Goal: Task Accomplishment & Management: Complete application form

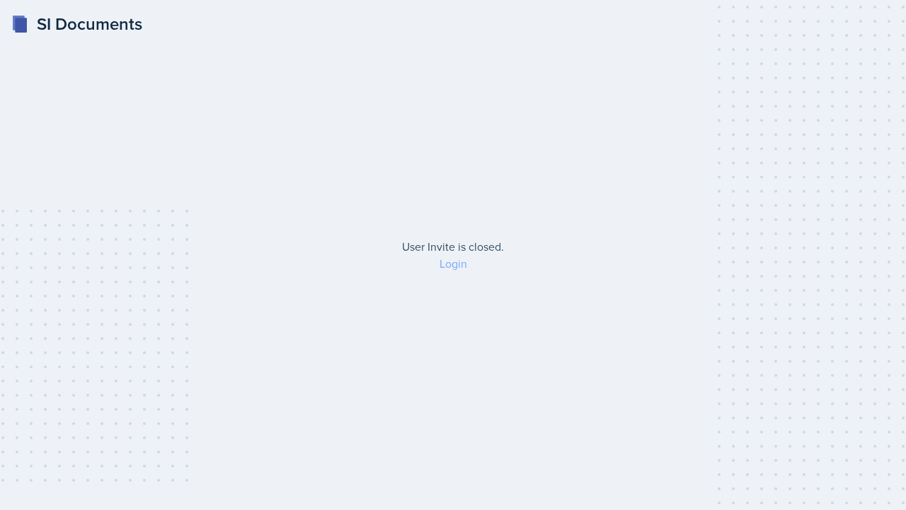
click at [447, 265] on link "Login" at bounding box center [454, 263] width 28 height 16
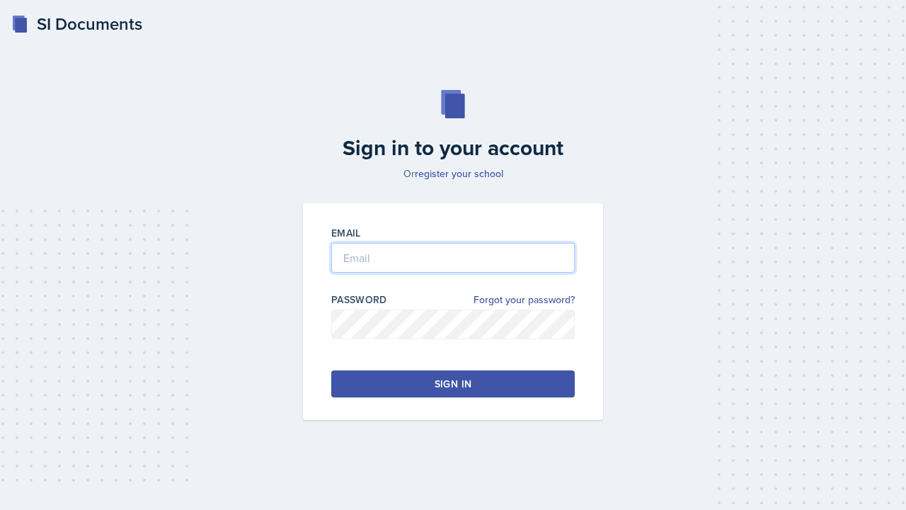
type input "[PERSON_NAME]"
click at [442, 256] on input "[PERSON_NAME]" at bounding box center [452, 258] width 243 height 30
type input "[EMAIL_ADDRESS][DOMAIN_NAME]"
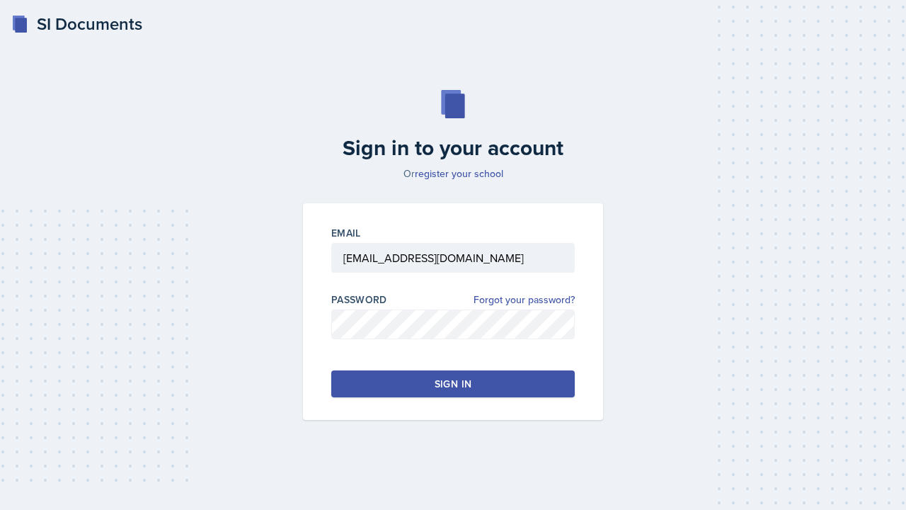
click at [397, 380] on button "Sign in" at bounding box center [452, 383] width 243 height 27
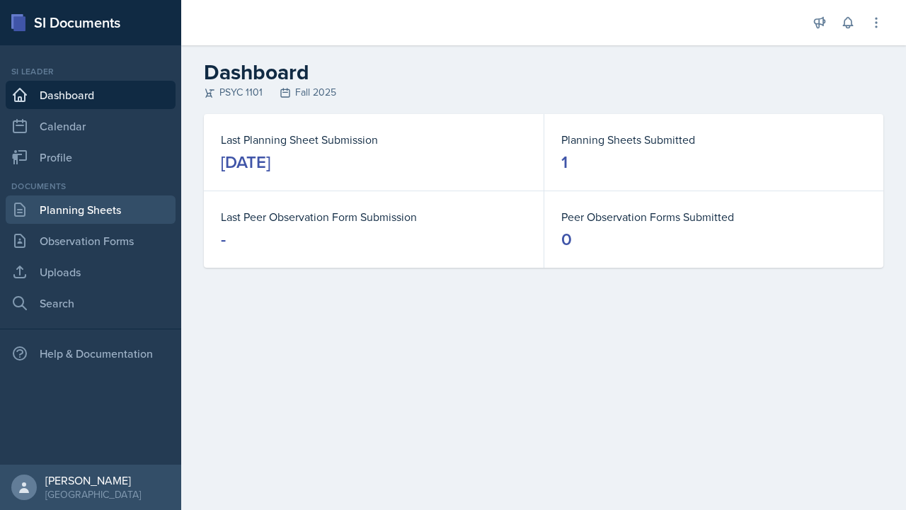
click at [62, 220] on link "Planning Sheets" at bounding box center [91, 209] width 170 height 28
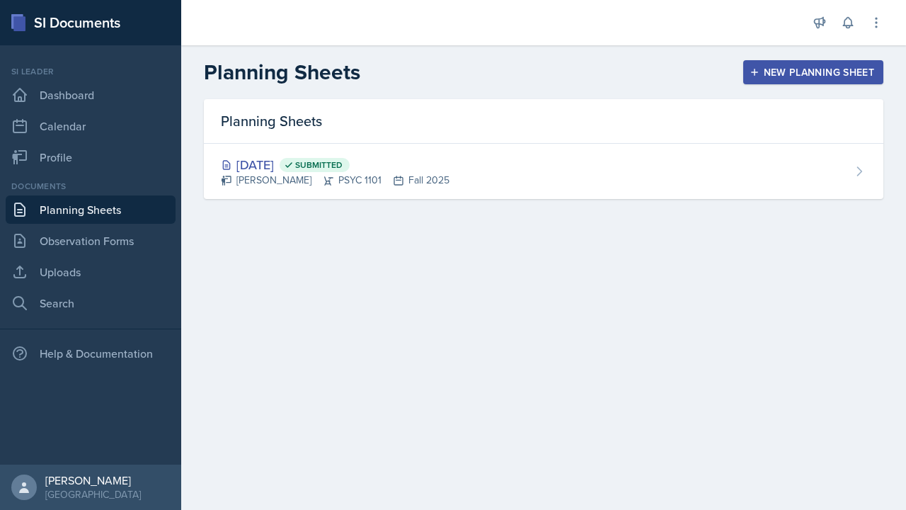
click at [798, 73] on div "New Planning Sheet" at bounding box center [813, 72] width 122 height 11
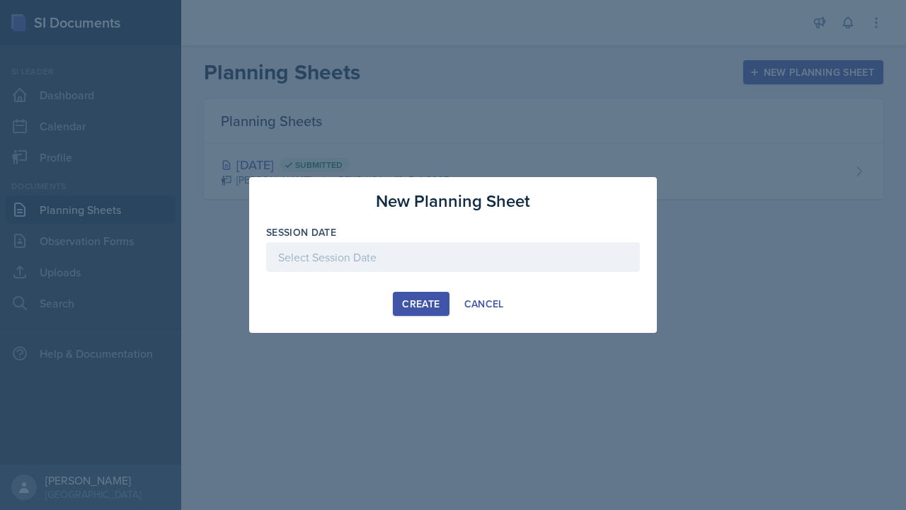
click at [440, 259] on div at bounding box center [453, 257] width 374 height 30
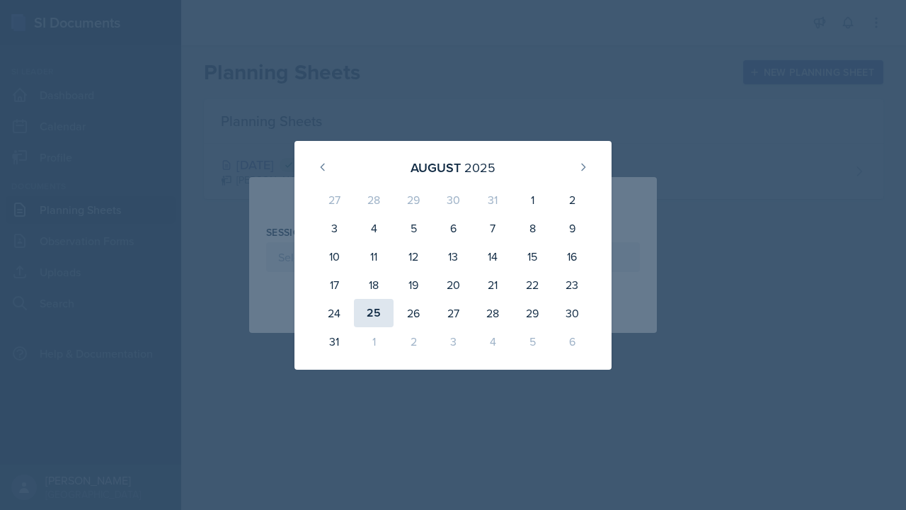
click at [375, 310] on div "25" at bounding box center [374, 313] width 40 height 28
type input "[DATE]"
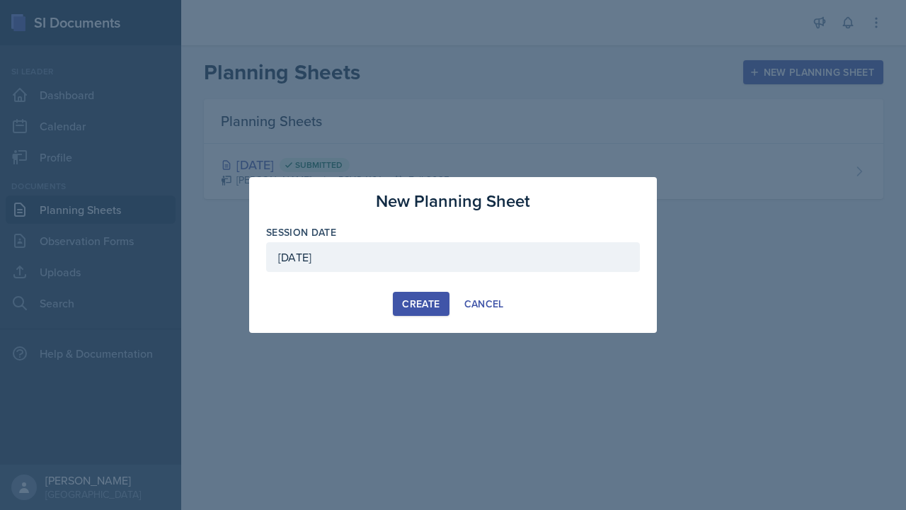
click at [427, 302] on div "Create" at bounding box center [421, 303] width 38 height 11
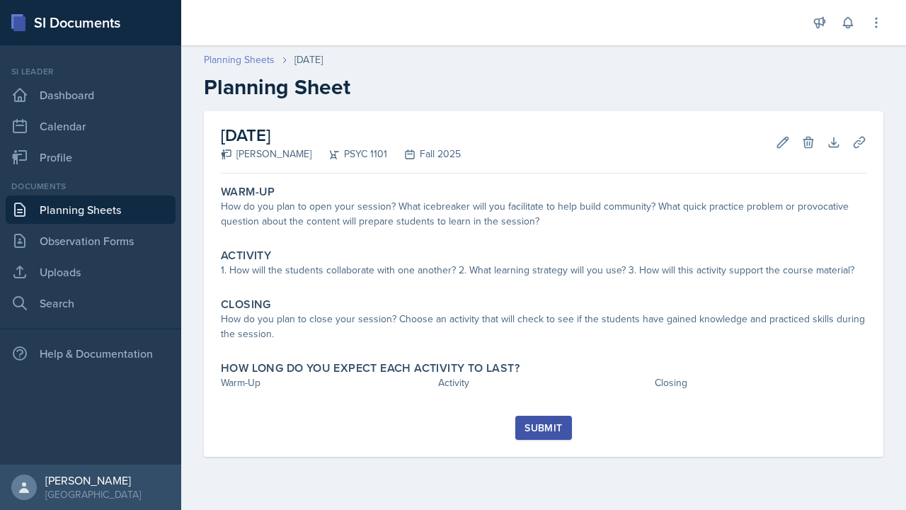
click at [241, 61] on link "Planning Sheets" at bounding box center [239, 59] width 71 height 15
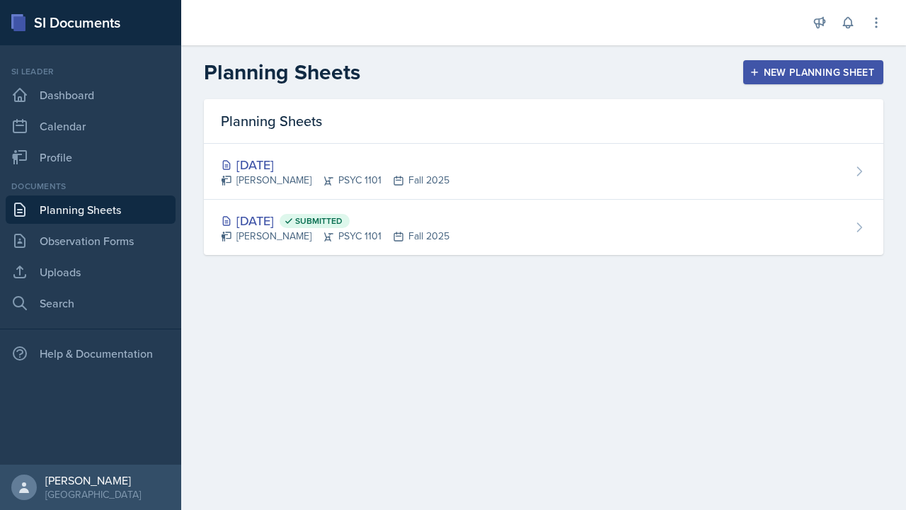
click at [759, 75] on div "New Planning Sheet" at bounding box center [813, 72] width 122 height 11
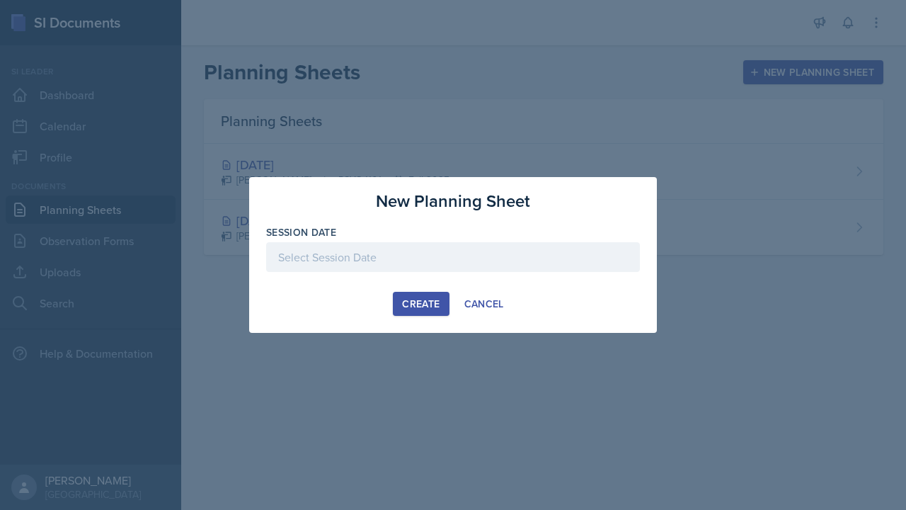
click at [374, 271] on div at bounding box center [453, 257] width 374 height 30
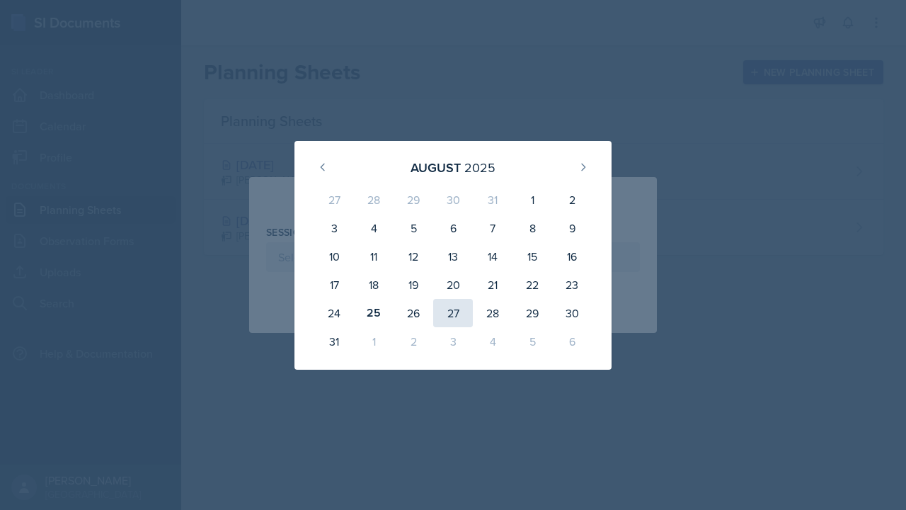
click at [452, 311] on div "27" at bounding box center [453, 313] width 40 height 28
type input "[DATE]"
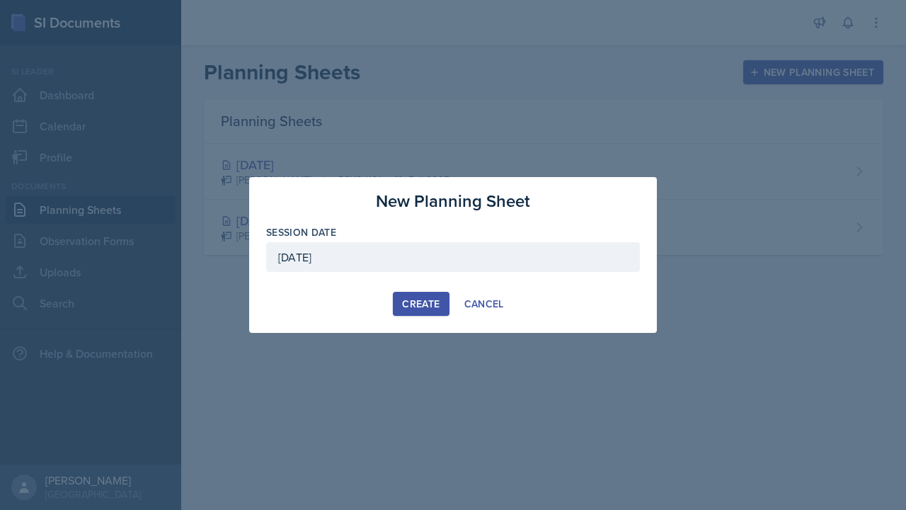
click at [414, 308] on div "Create" at bounding box center [421, 303] width 38 height 11
click at [414, 308] on button "Create" at bounding box center [421, 304] width 56 height 24
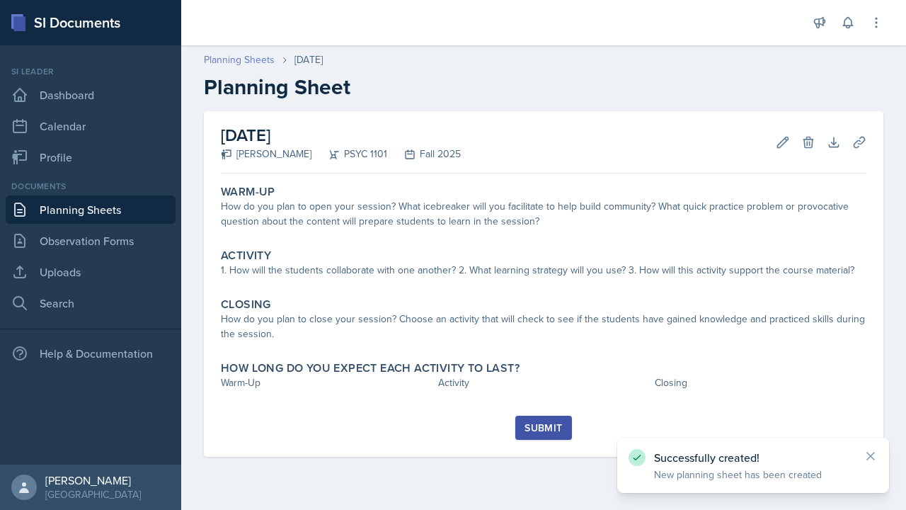
click at [241, 59] on link "Planning Sheets" at bounding box center [239, 59] width 71 height 15
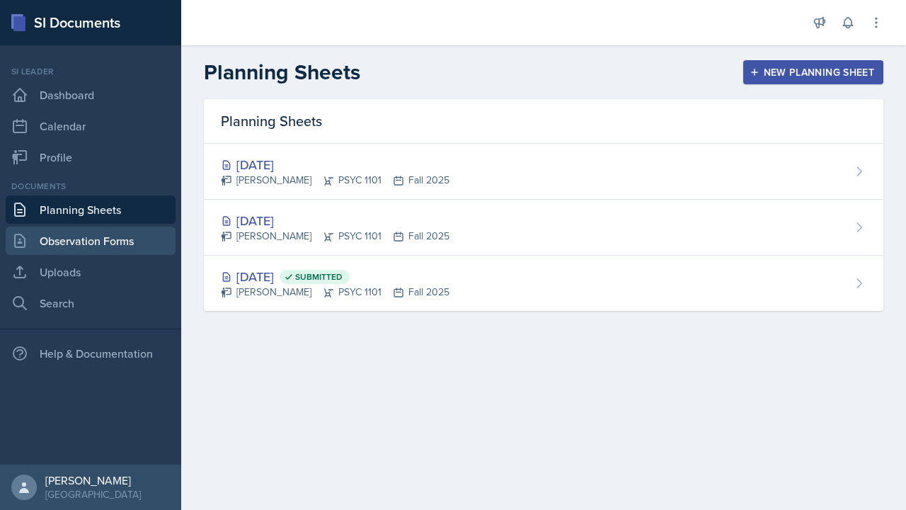
click at [76, 243] on link "Observation Forms" at bounding box center [91, 240] width 170 height 28
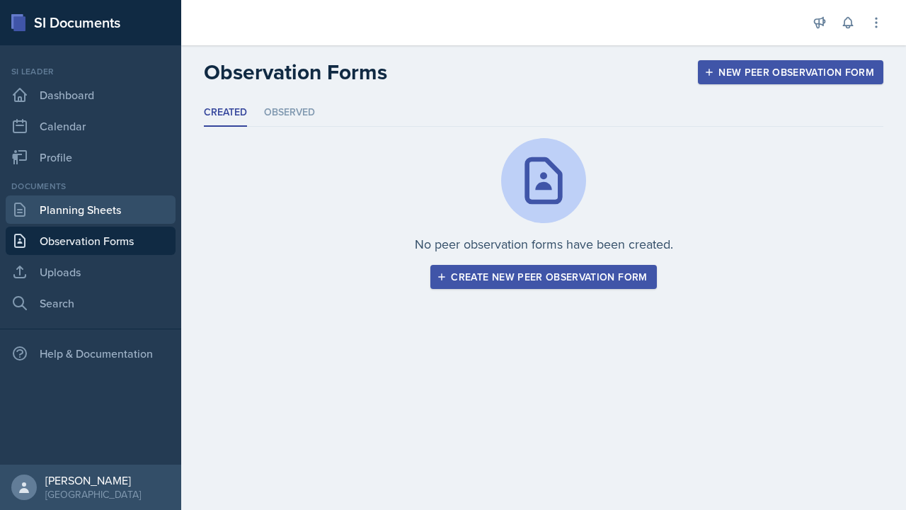
click at [84, 213] on link "Planning Sheets" at bounding box center [91, 209] width 170 height 28
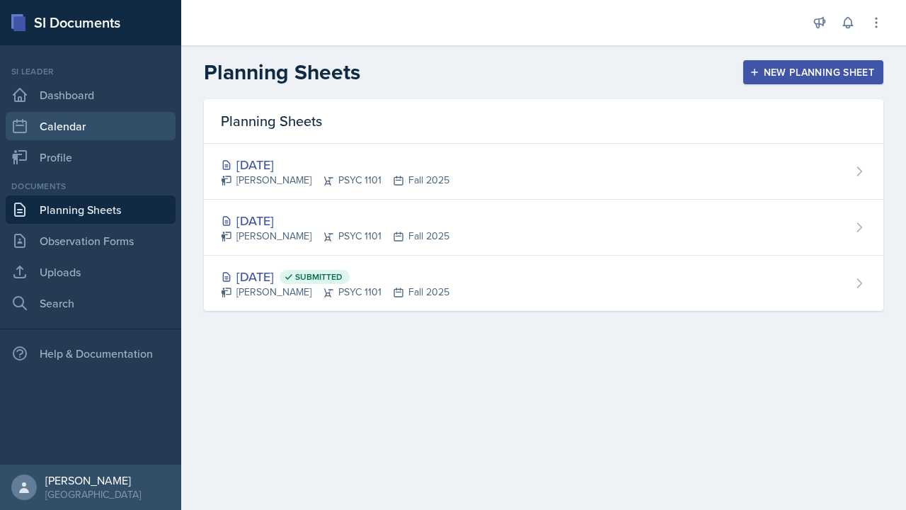
click at [91, 125] on link "Calendar" at bounding box center [91, 126] width 170 height 28
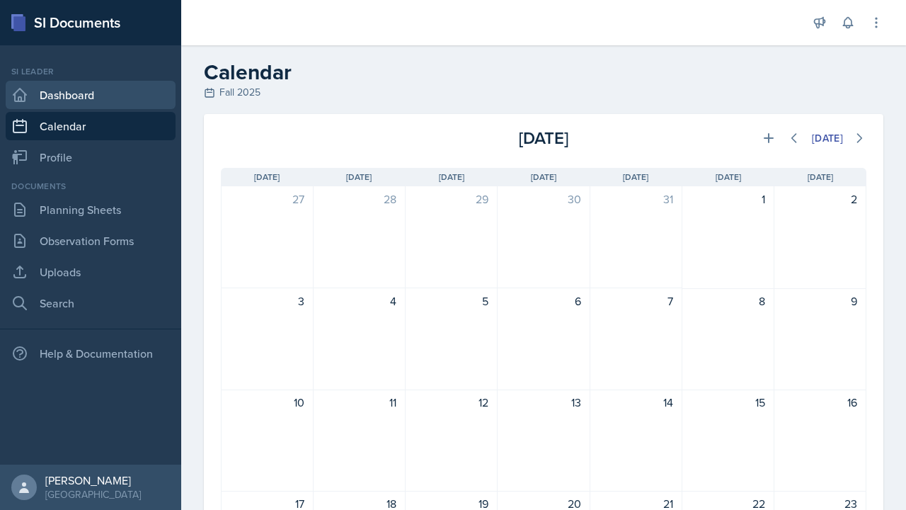
click at [86, 98] on link "Dashboard" at bounding box center [91, 95] width 170 height 28
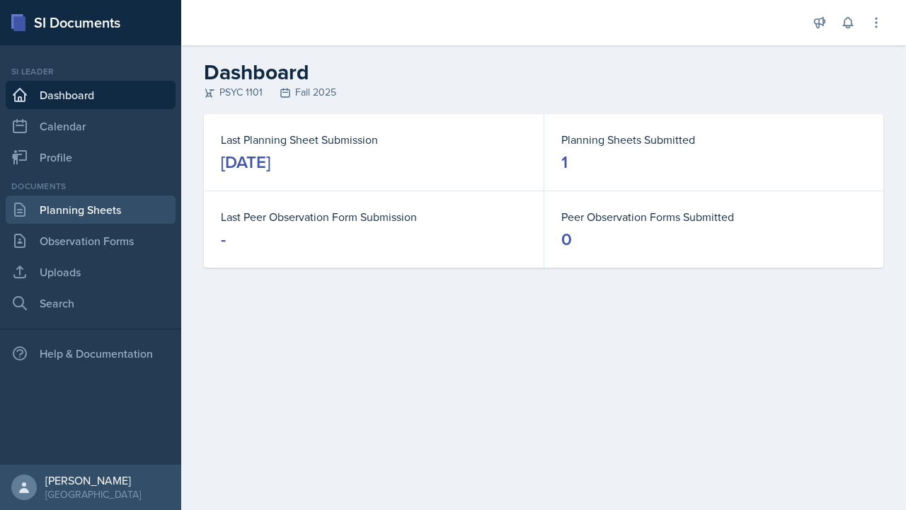
click at [69, 212] on link "Planning Sheets" at bounding box center [91, 209] width 170 height 28
